Goal: Find specific page/section: Find specific page/section

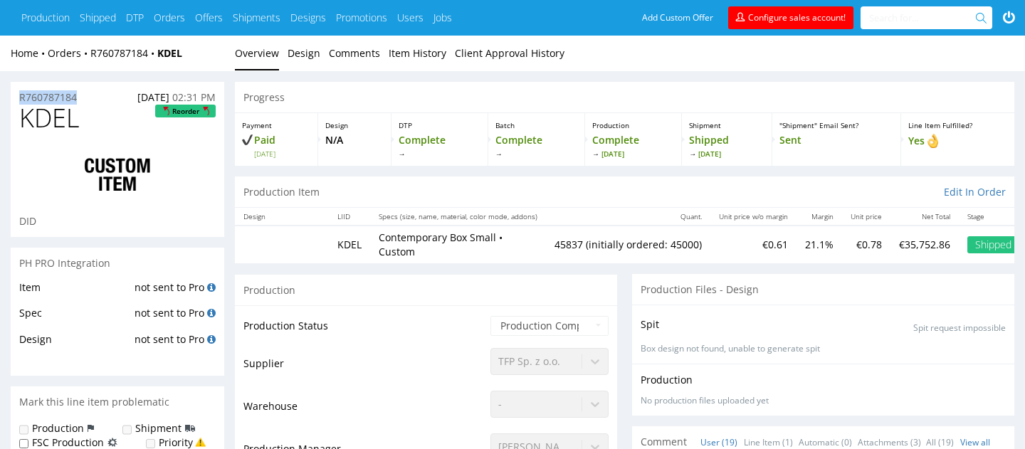
drag, startPoint x: 87, startPoint y: 93, endPoint x: 0, endPoint y: 93, distance: 86.9
copy p "R760787184"
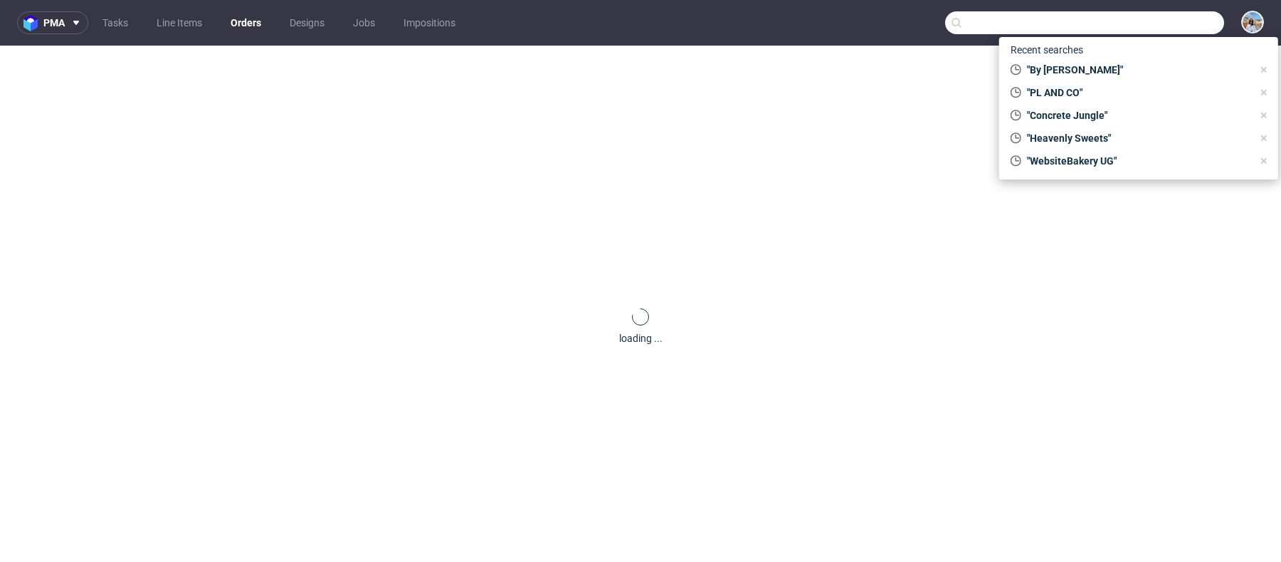
click at [1143, 17] on input "text" at bounding box center [1084, 22] width 279 height 23
paste input "R760787184"
type input "R760787184"
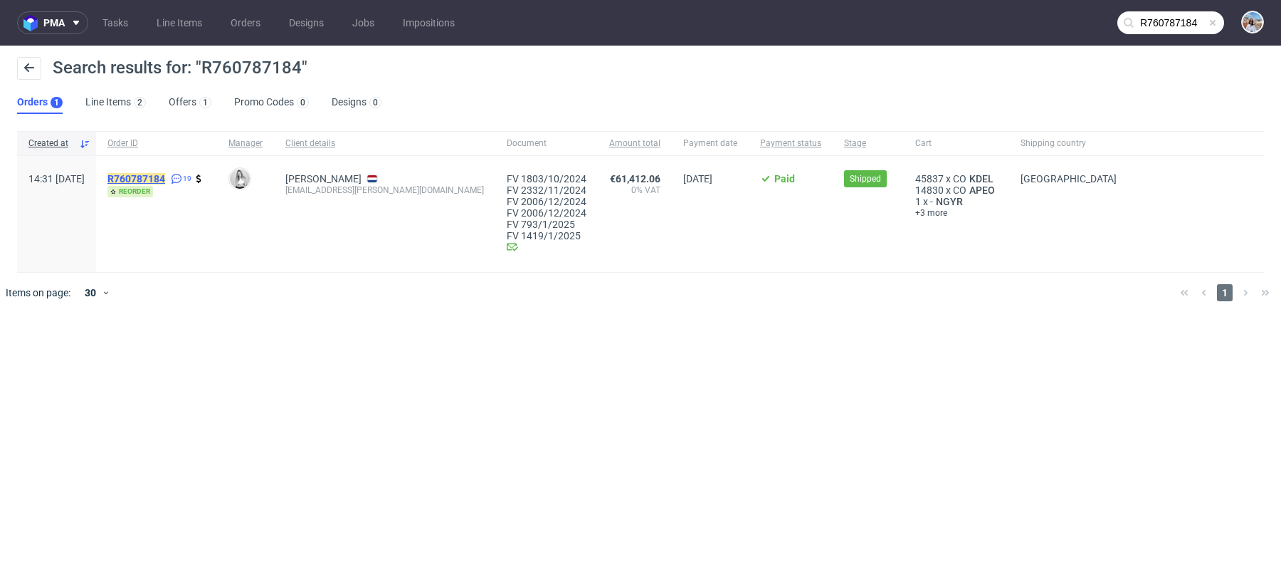
click at [156, 181] on mark "R760787184" at bounding box center [136, 178] width 58 height 11
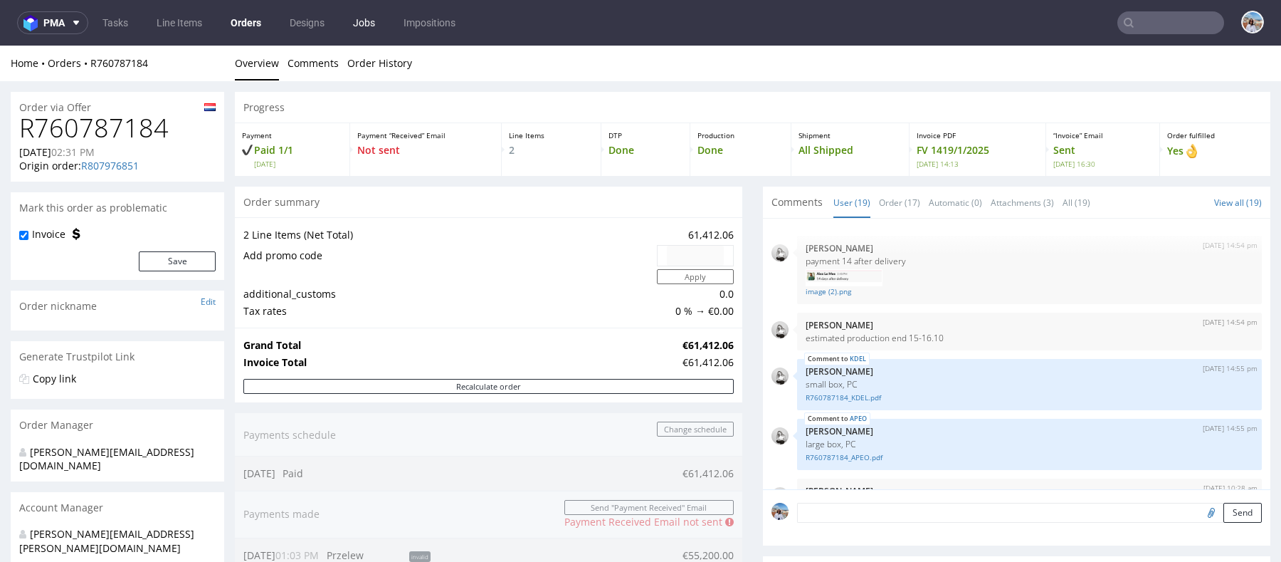
scroll to position [693, 0]
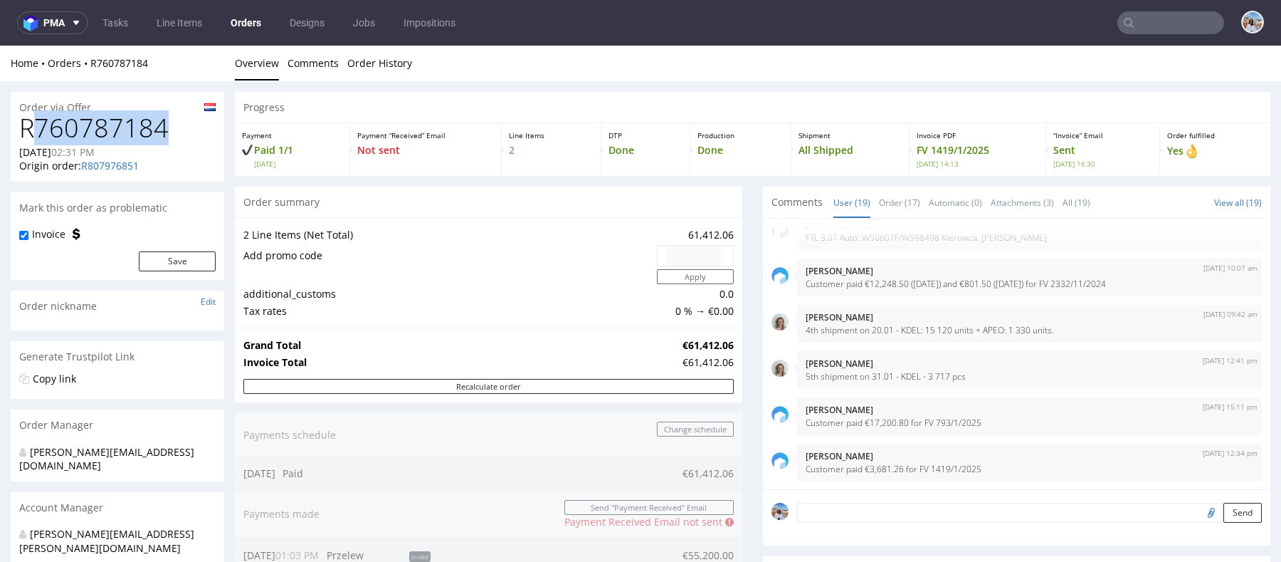
drag, startPoint x: 184, startPoint y: 133, endPoint x: 10, endPoint y: 132, distance: 173.7
click at [11, 132] on div "R760787184 01.10.2024 02:31 PM Origin order: R807976851 Reorder" at bounding box center [118, 148] width 214 height 68
copy h1 "760787184"
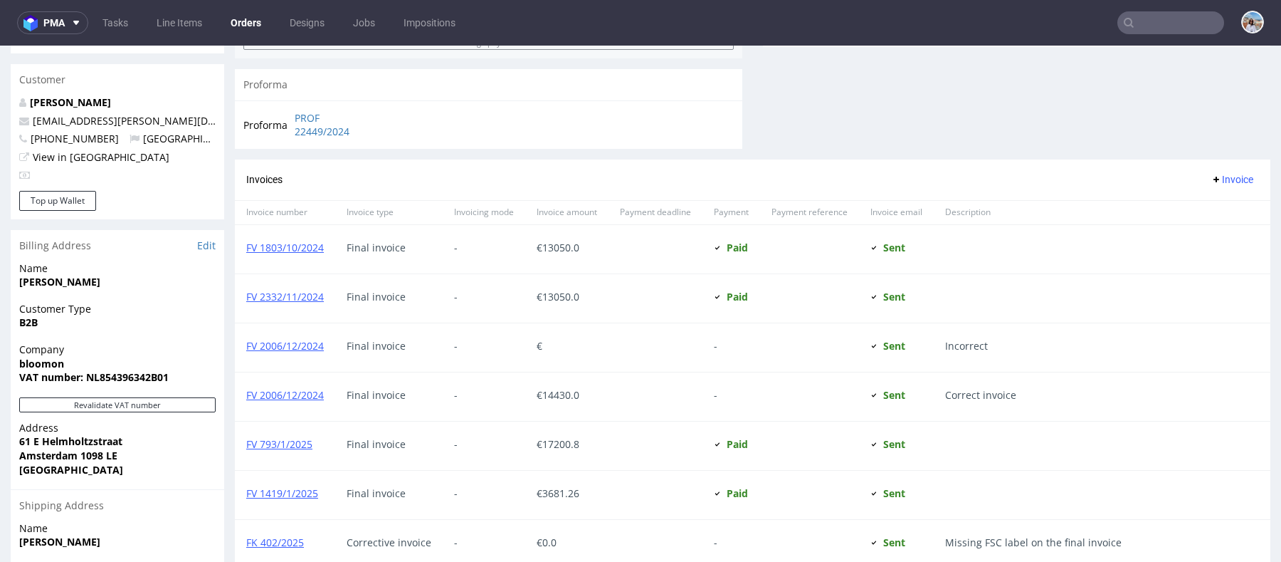
scroll to position [990, 0]
